Goal: Task Accomplishment & Management: Use online tool/utility

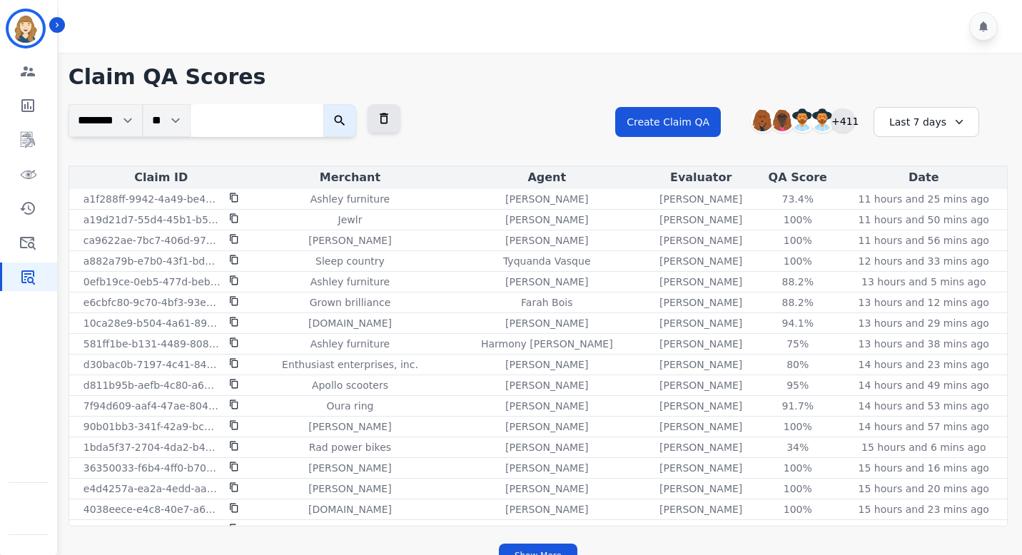
click at [848, 117] on div "+411" at bounding box center [842, 120] width 24 height 24
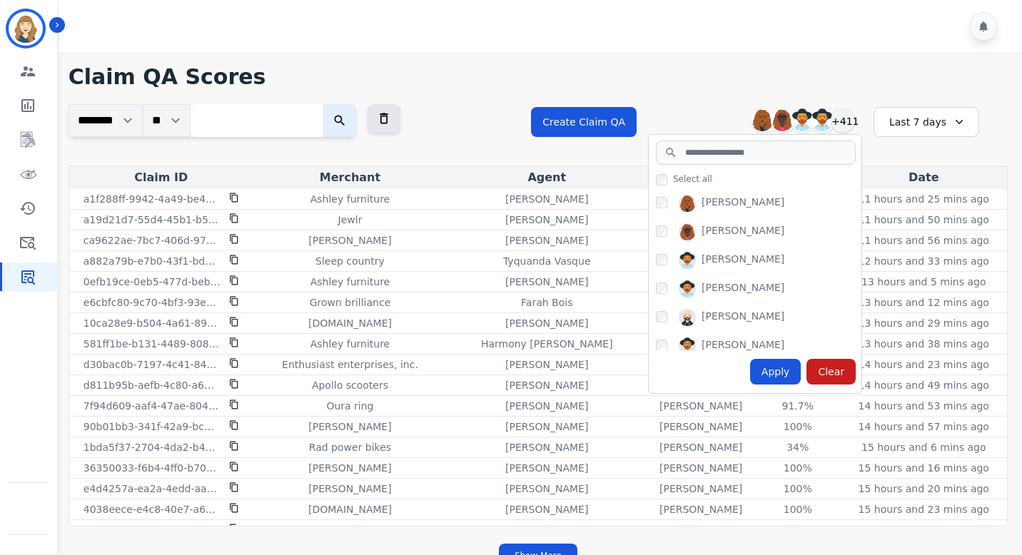
drag, startPoint x: 768, startPoint y: 203, endPoint x: 698, endPoint y: 202, distance: 69.9
click at [698, 202] on div "Abigail Joseph" at bounding box center [758, 206] width 205 height 23
copy div "Abigail Joseph"
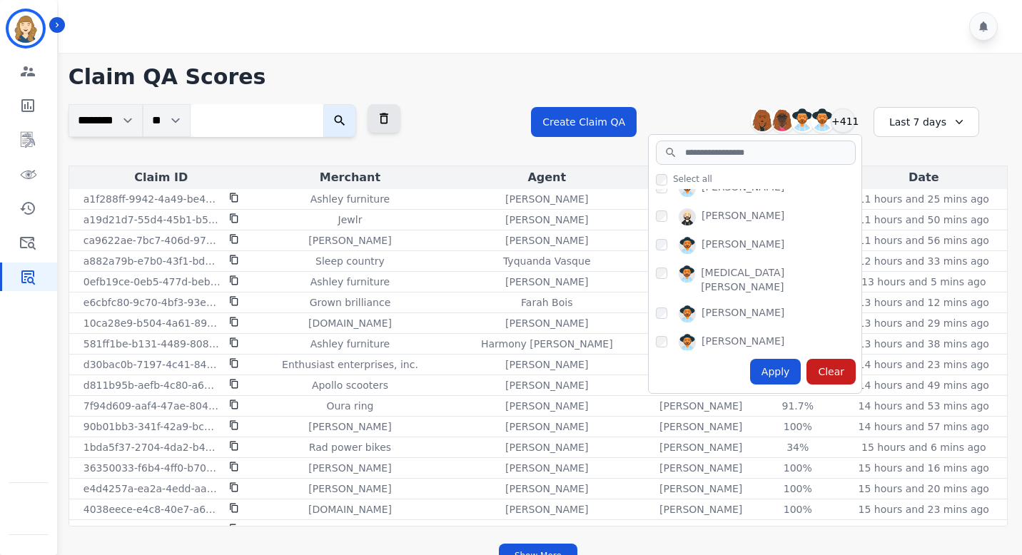
scroll to position [104, 0]
drag, startPoint x: 797, startPoint y: 240, endPoint x: 711, endPoint y: 239, distance: 86.3
click at [711, 239] on div "Alexandra Martinez" at bounding box center [758, 244] width 205 height 23
click at [775, 241] on div "Alexandra Martinez" at bounding box center [742, 241] width 83 height 17
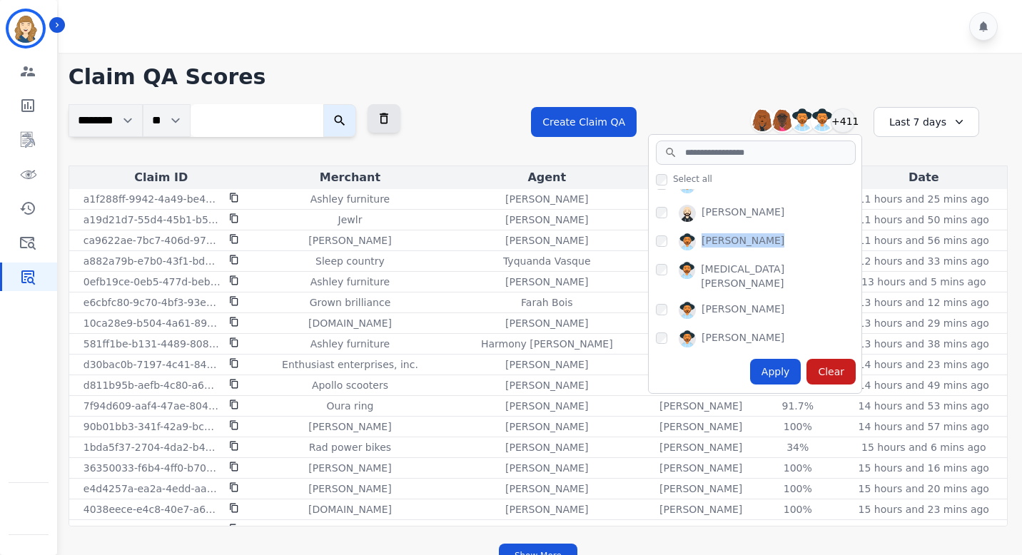
click at [775, 241] on div "Alexandra Martinez" at bounding box center [742, 241] width 83 height 17
